Goal: Transaction & Acquisition: Subscribe to service/newsletter

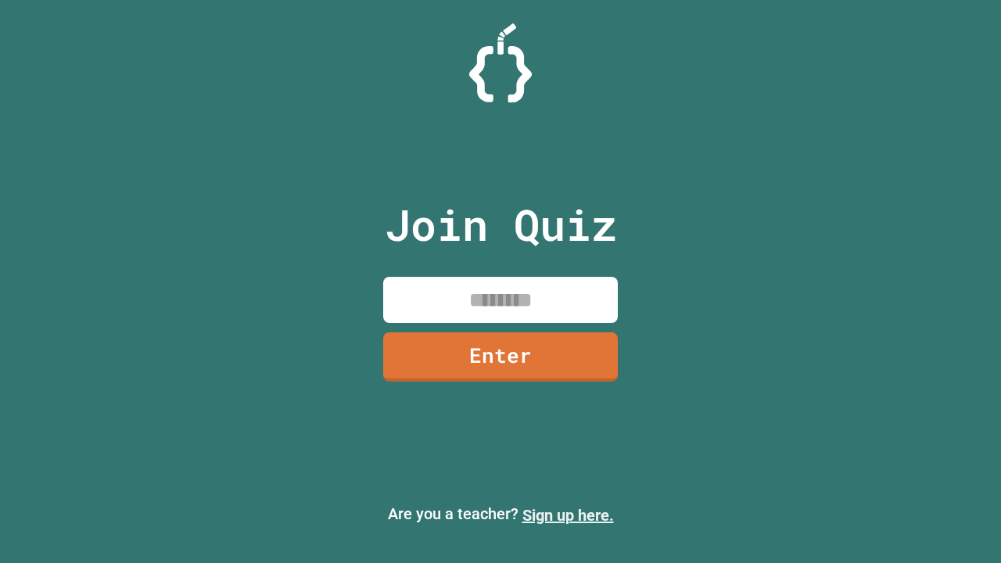
click at [568, 516] on link "Sign up here." at bounding box center [569, 515] width 92 height 19
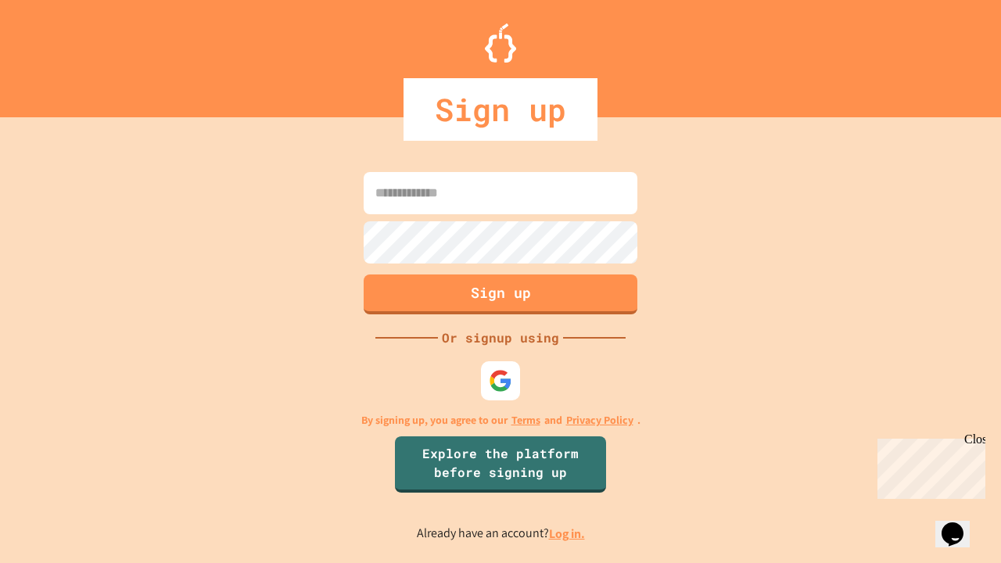
click at [568, 534] on link "Log in." at bounding box center [567, 534] width 36 height 16
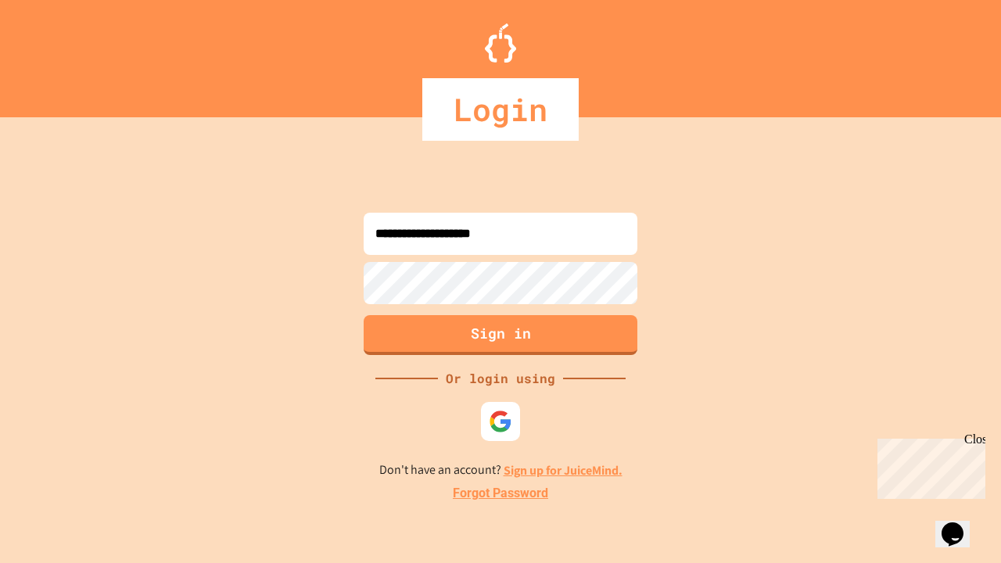
type input "**********"
